Goal: Task Accomplishment & Management: Use online tool/utility

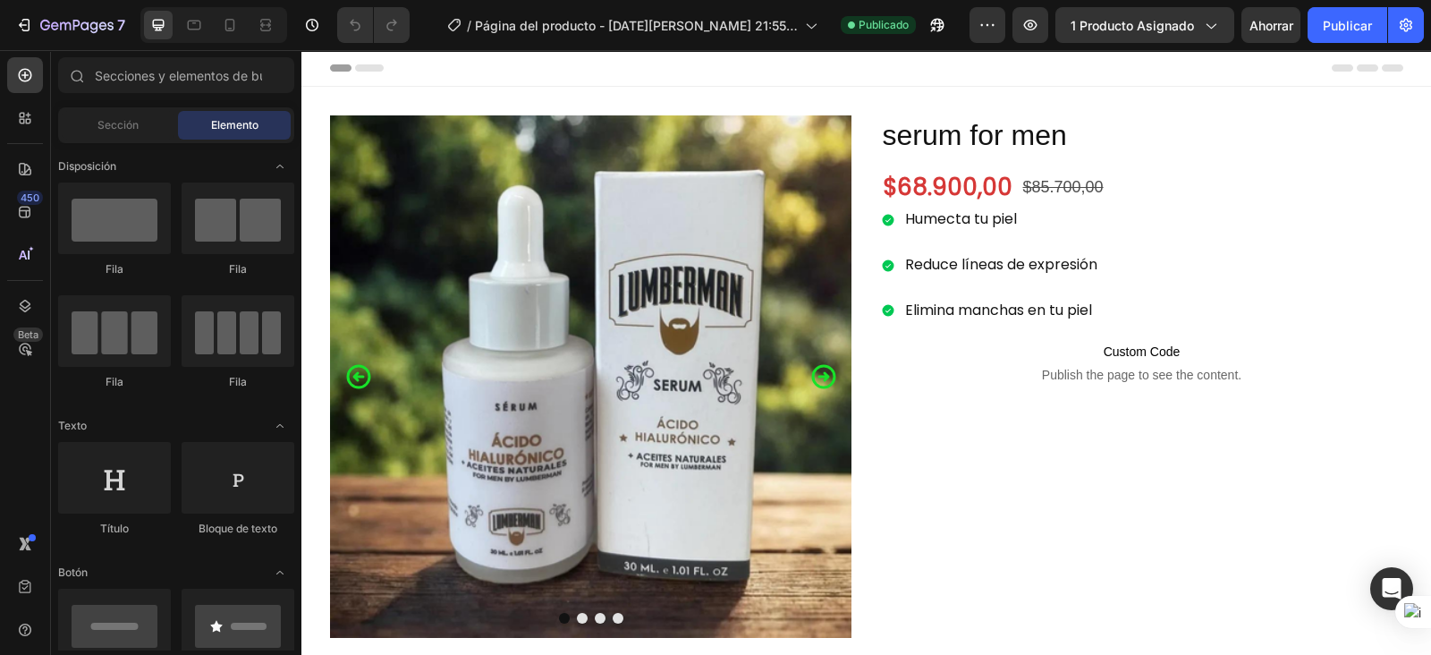
click at [222, 41] on div at bounding box center [213, 25] width 147 height 36
click at [227, 38] on div at bounding box center [230, 25] width 29 height 29
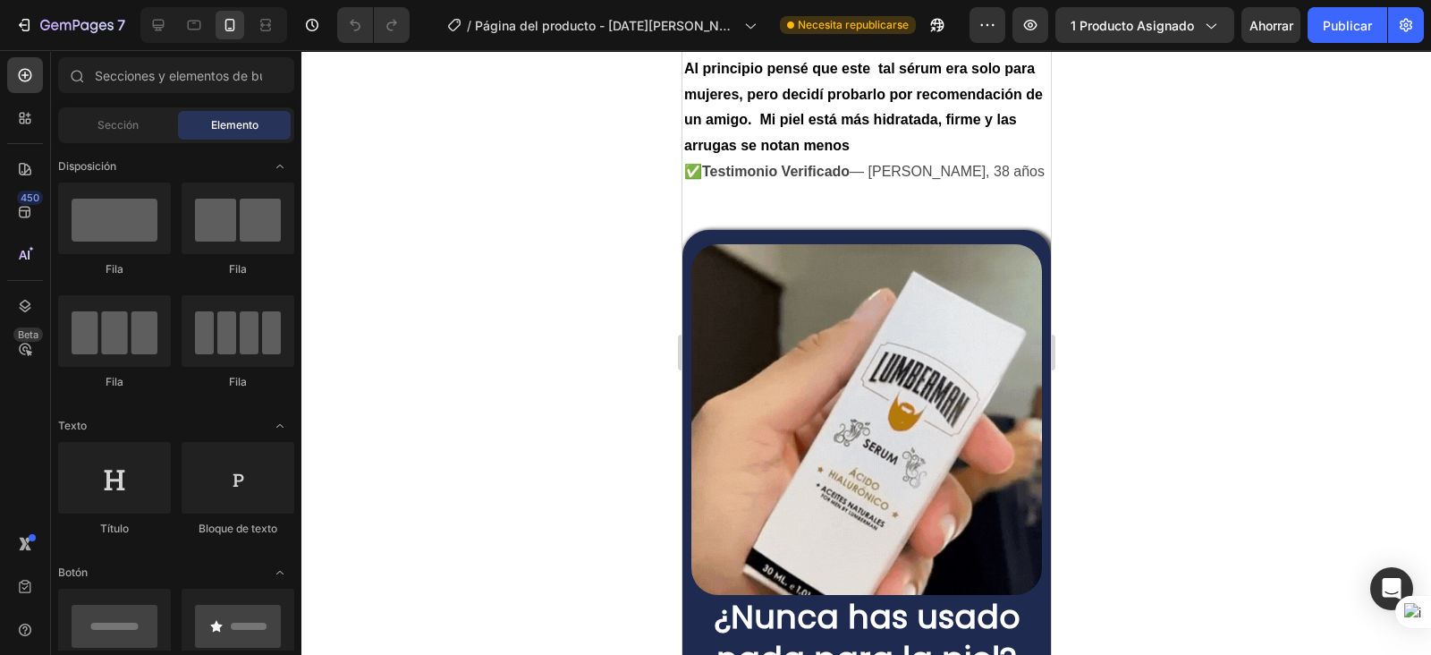
scroll to position [446, 0]
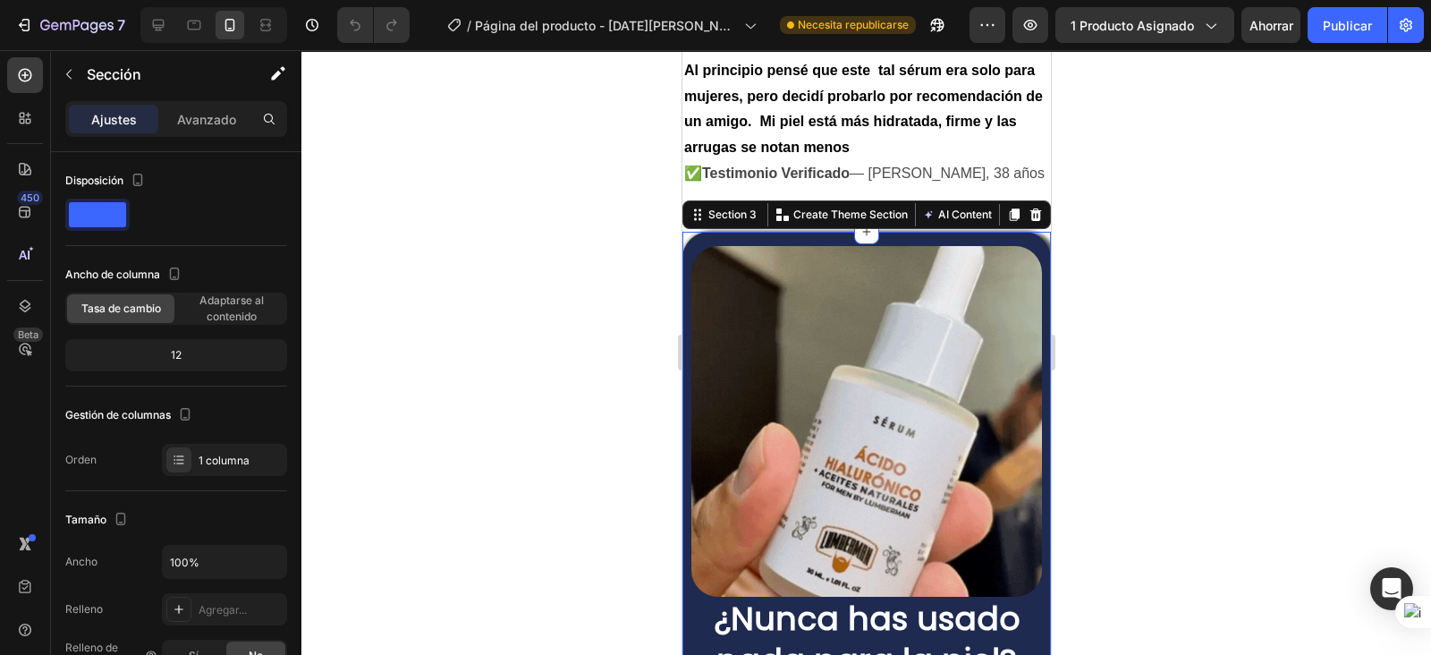
click at [554, 400] on div at bounding box center [866, 352] width 1130 height 605
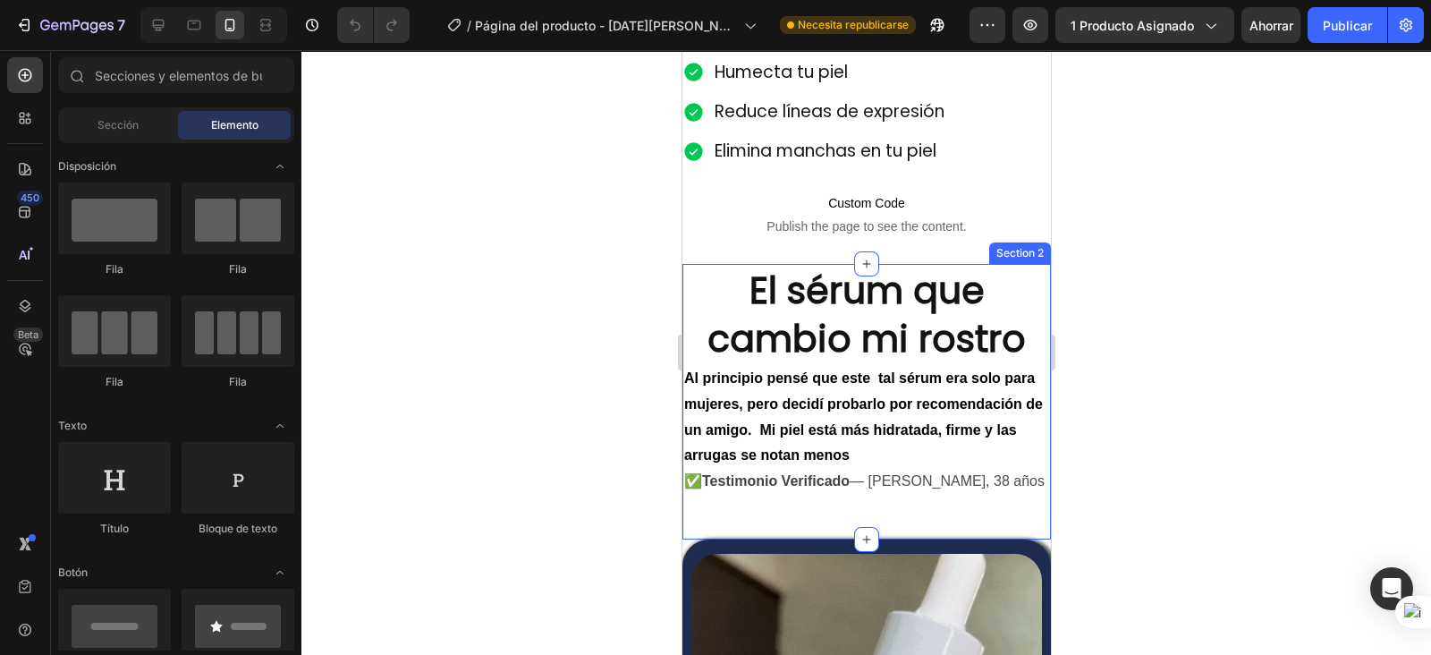
scroll to position [0, 0]
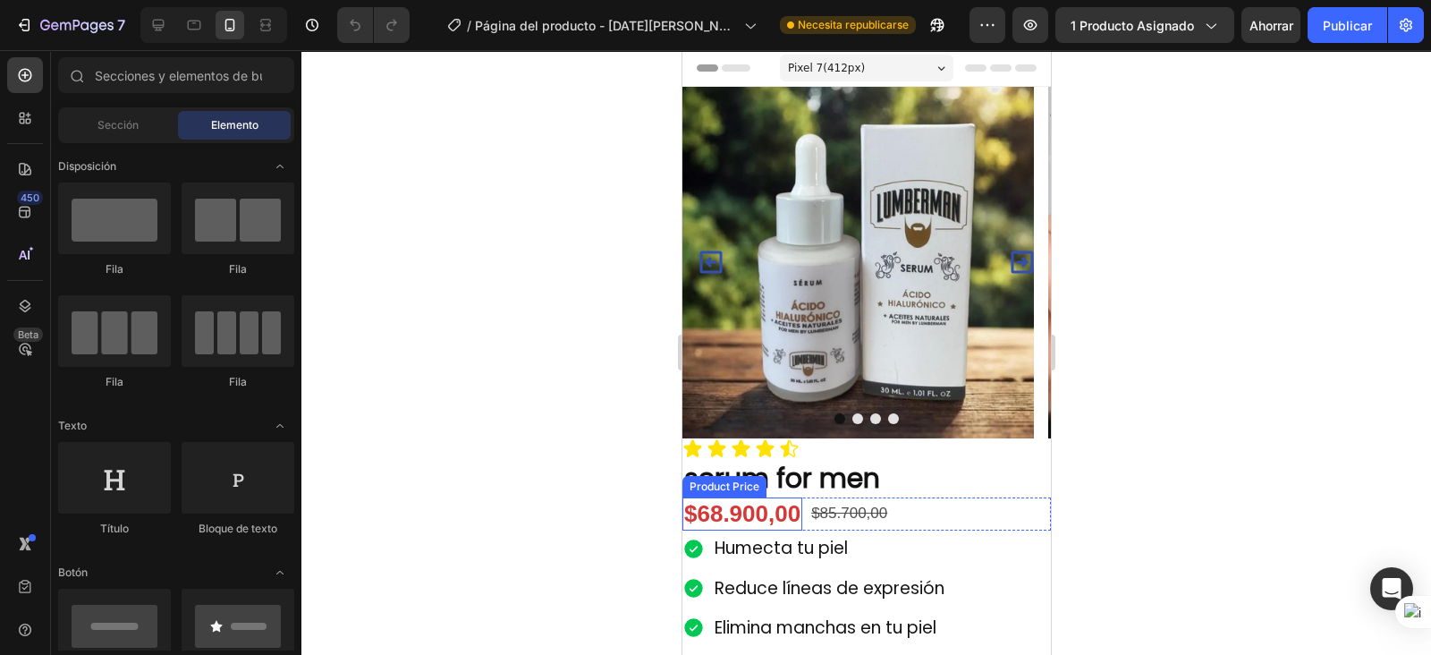
click at [590, 167] on div at bounding box center [866, 352] width 1130 height 605
click at [616, 105] on div at bounding box center [866, 352] width 1130 height 605
drag, startPoint x: 645, startPoint y: 93, endPoint x: 1067, endPoint y: 491, distance: 580.2
click at [1067, 491] on div at bounding box center [866, 352] width 1130 height 605
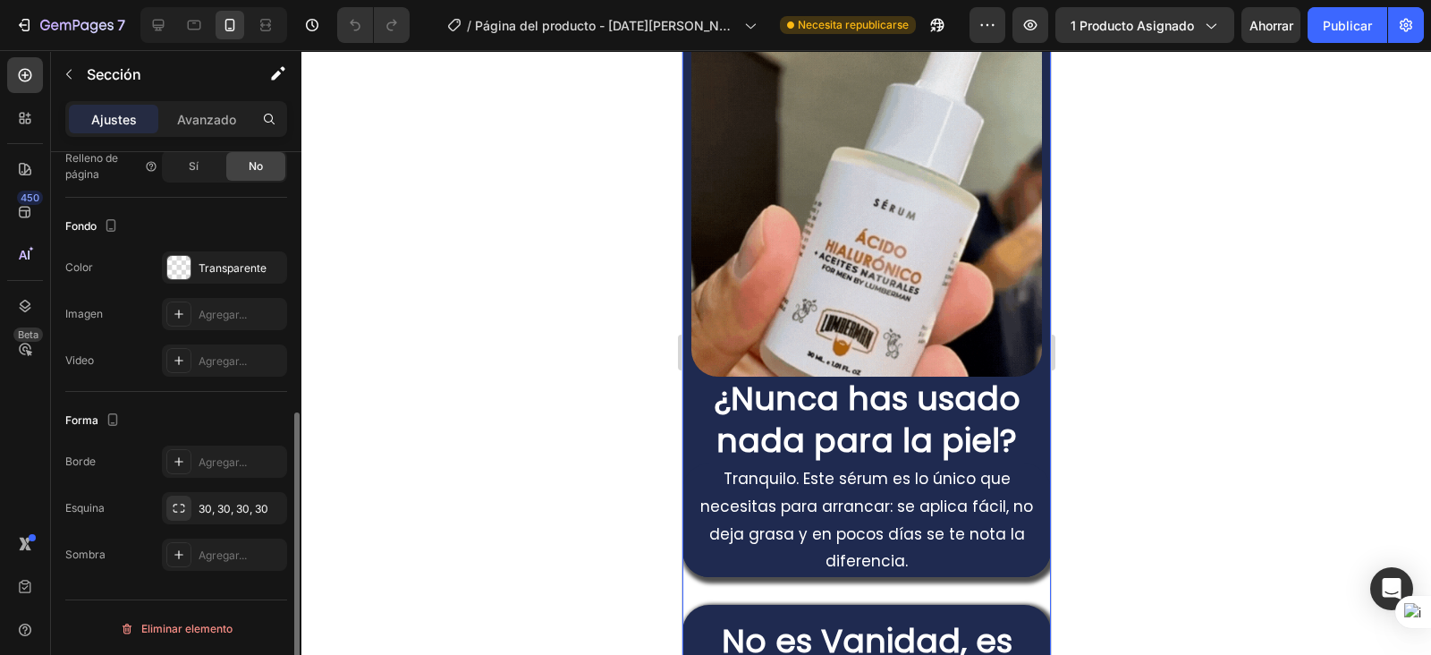
scroll to position [371, 0]
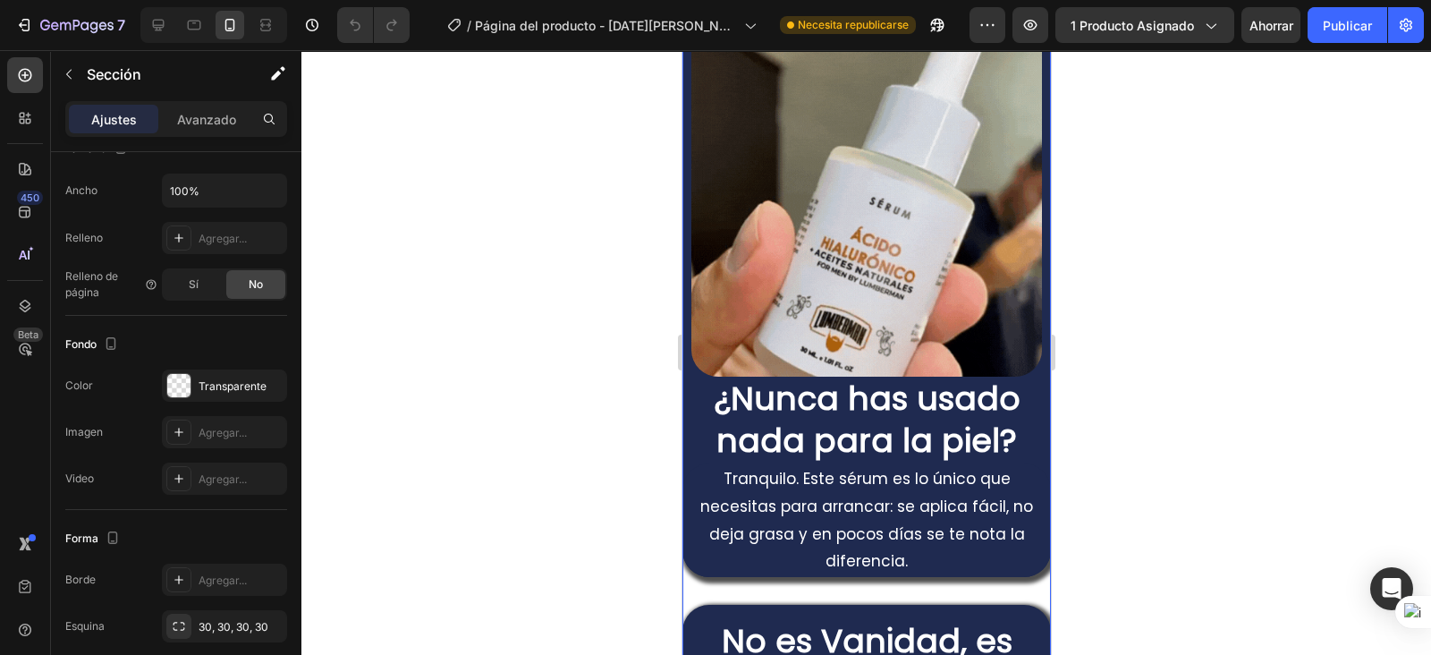
click at [316, 185] on div at bounding box center [866, 352] width 1130 height 605
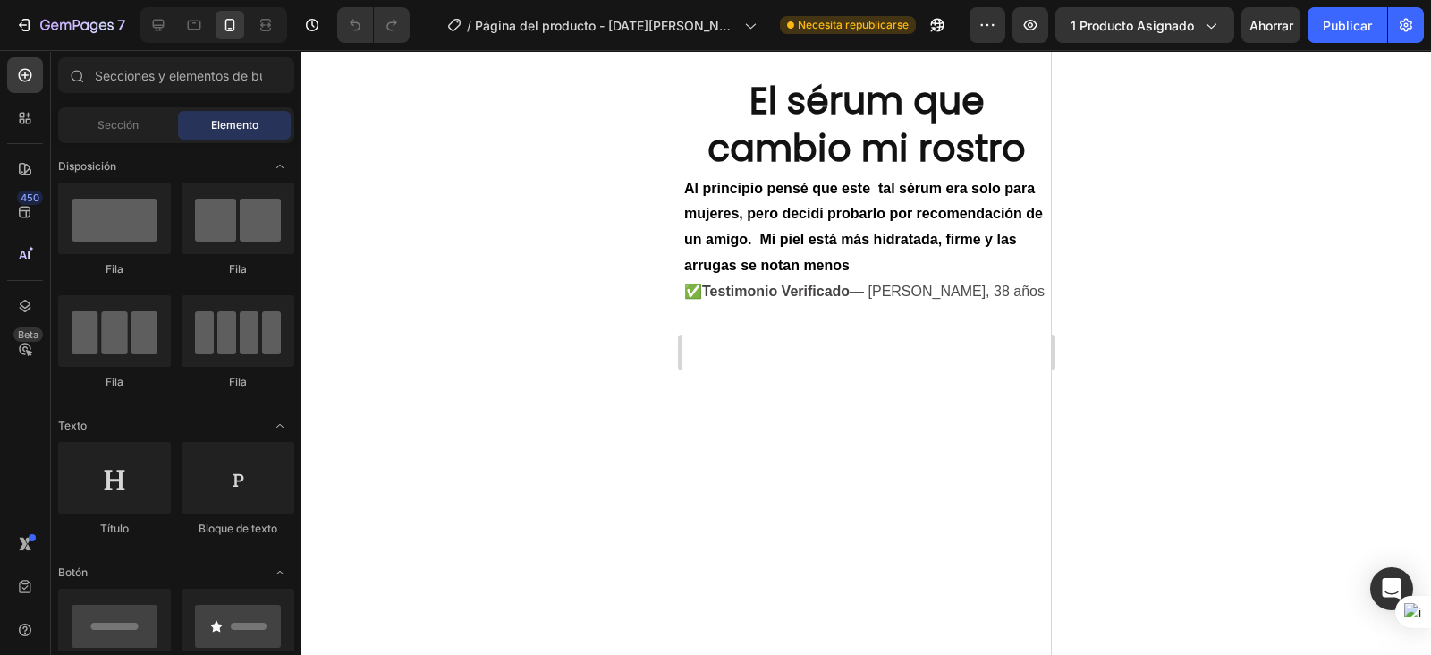
scroll to position [0, 0]
